Goal: Communication & Community: Ask a question

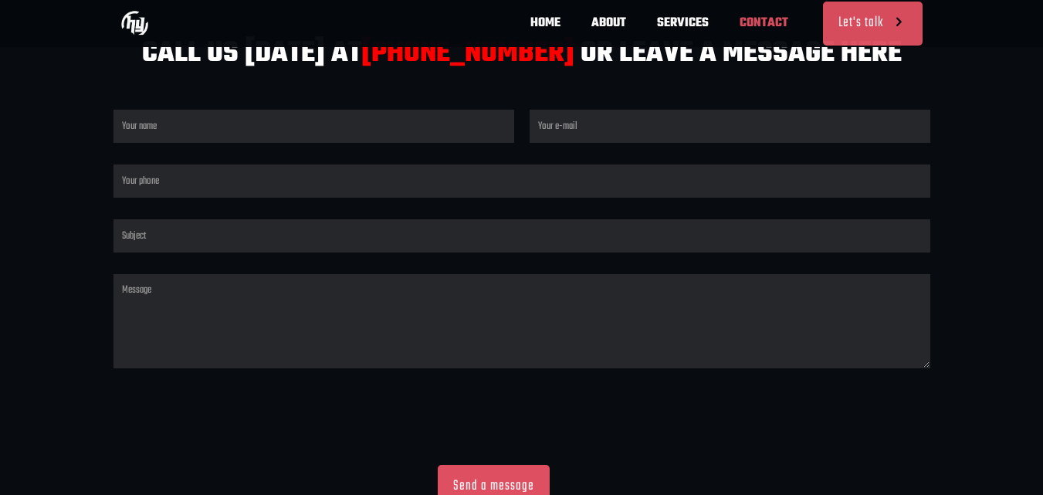
type input "[PERSON_NAME]"
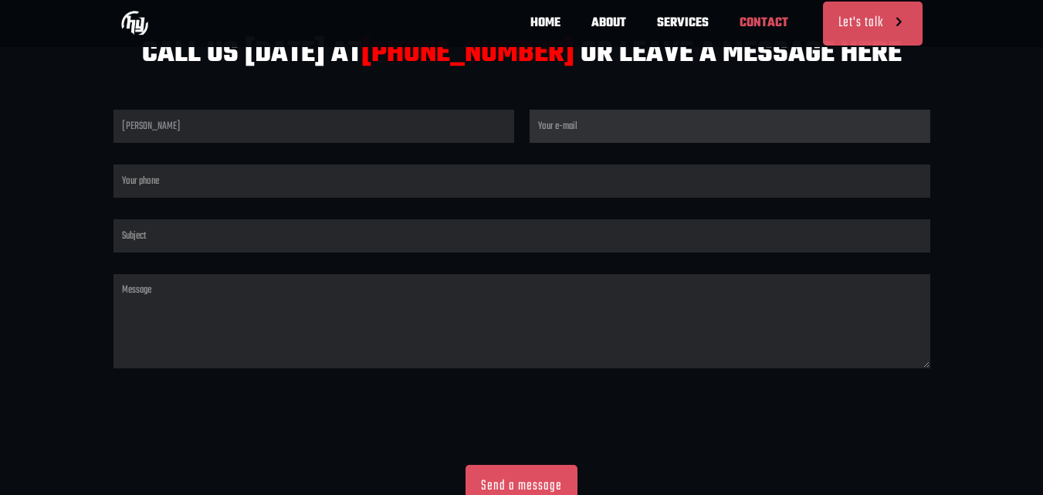
click at [574, 127] on input "Contact form" at bounding box center [729, 126] width 401 height 33
type input "[EMAIL_ADDRESS][DOMAIN_NAME]"
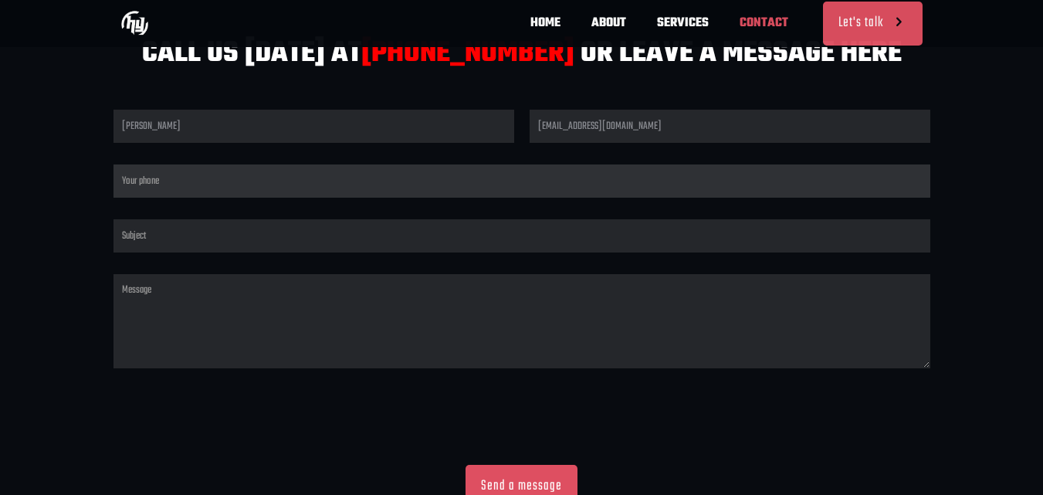
click at [414, 177] on input "Contact form" at bounding box center [521, 180] width 816 height 33
type input "4303185725"
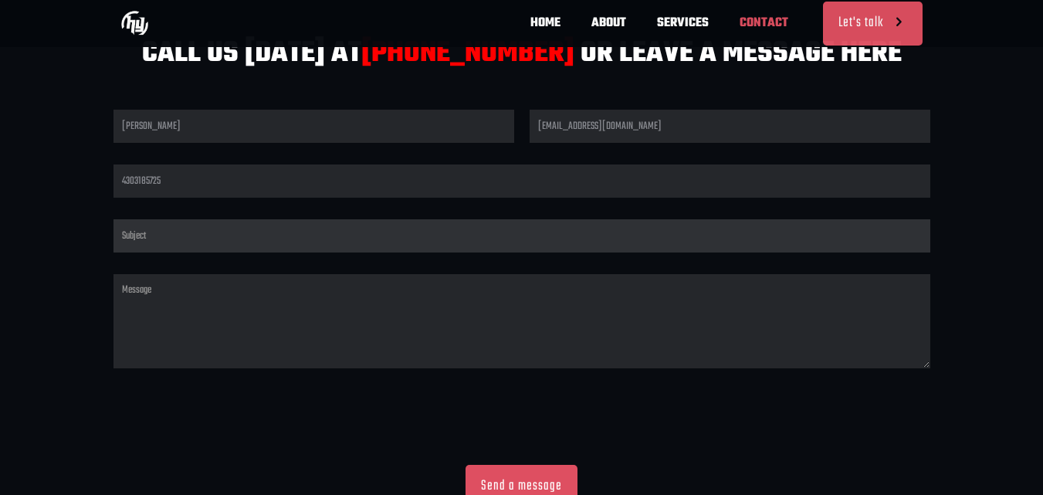
click at [218, 243] on input "Contact form" at bounding box center [521, 235] width 816 height 33
type input "fitness training"
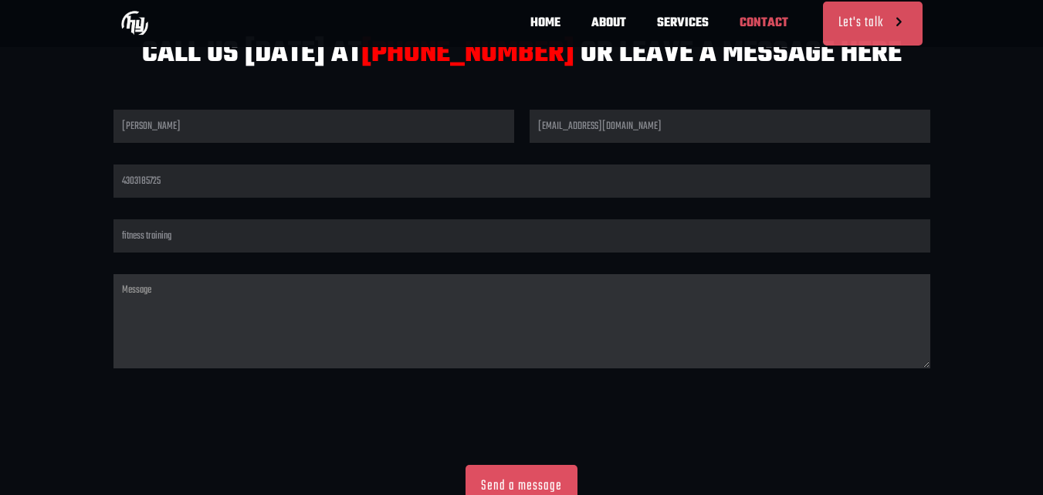
click at [199, 299] on textarea "Contact form" at bounding box center [521, 321] width 816 height 94
type textarea "I want training for my boys"
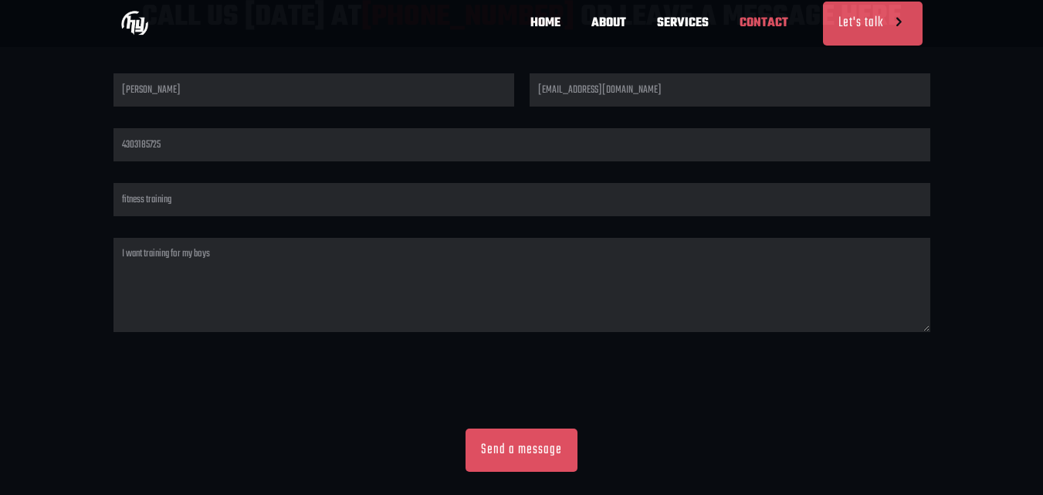
scroll to position [0, 679]
click at [492, 443] on input "Send a message" at bounding box center [521, 449] width 112 height 43
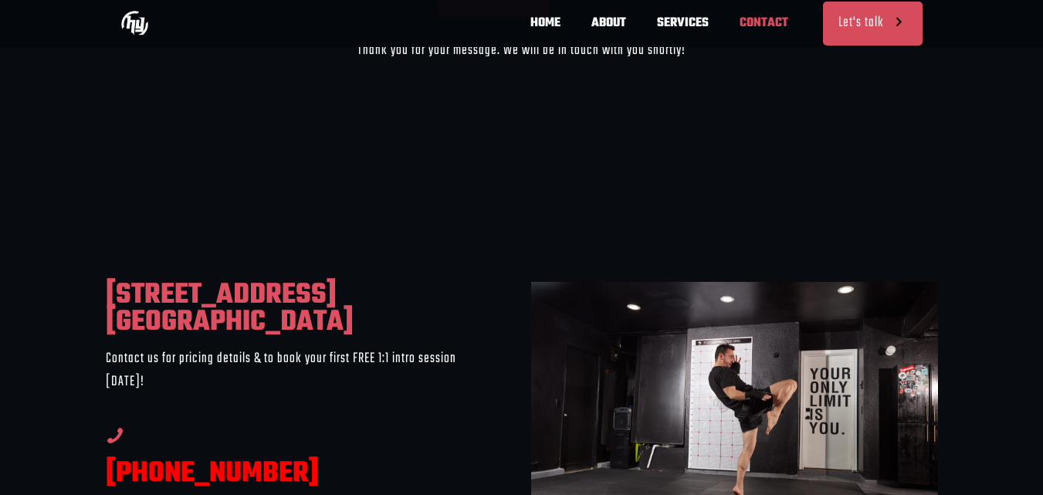
scroll to position [891, 0]
